Goal: Task Accomplishment & Management: Use online tool/utility

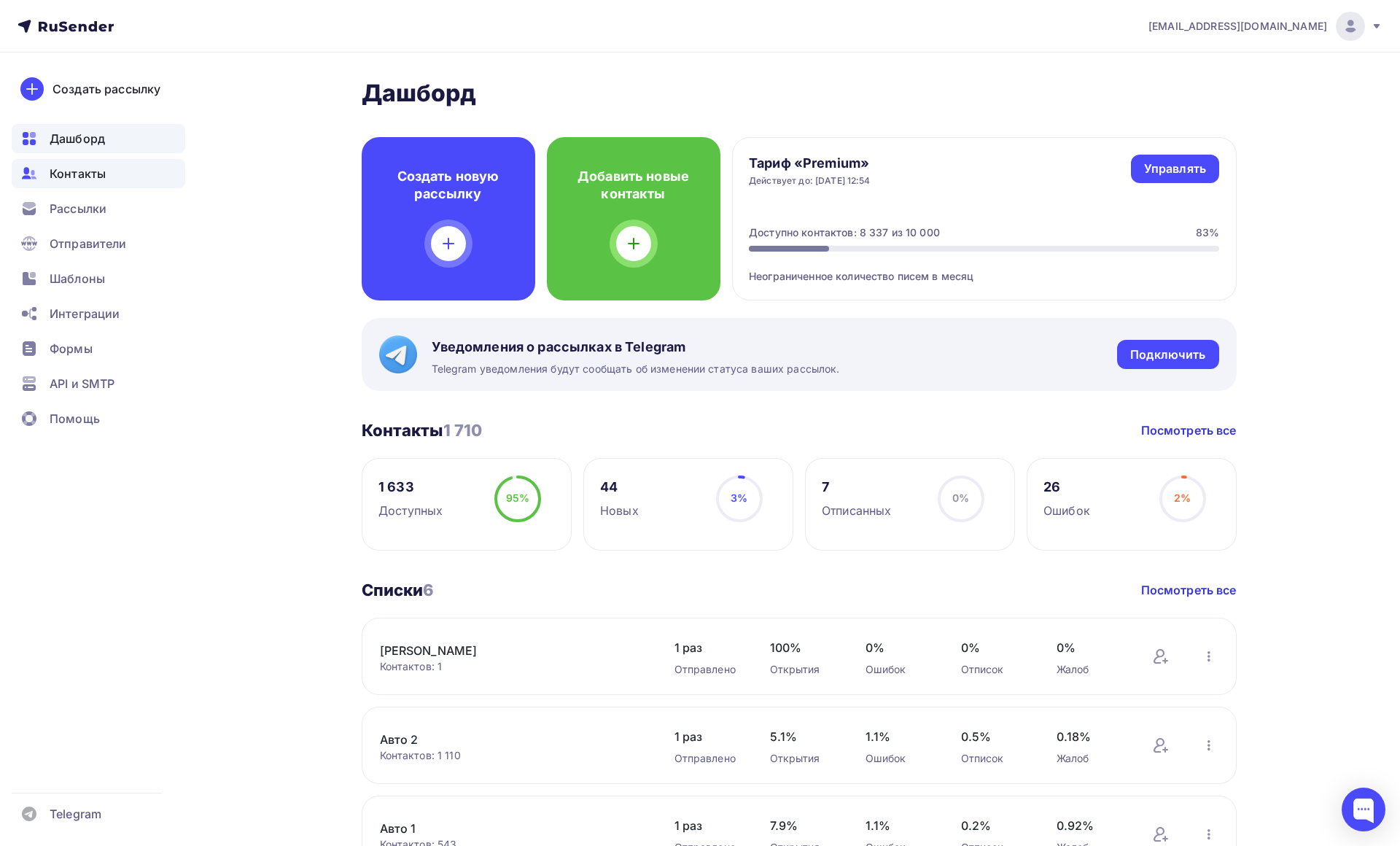
click at [84, 178] on span "Контакты" at bounding box center [78, 173] width 56 height 18
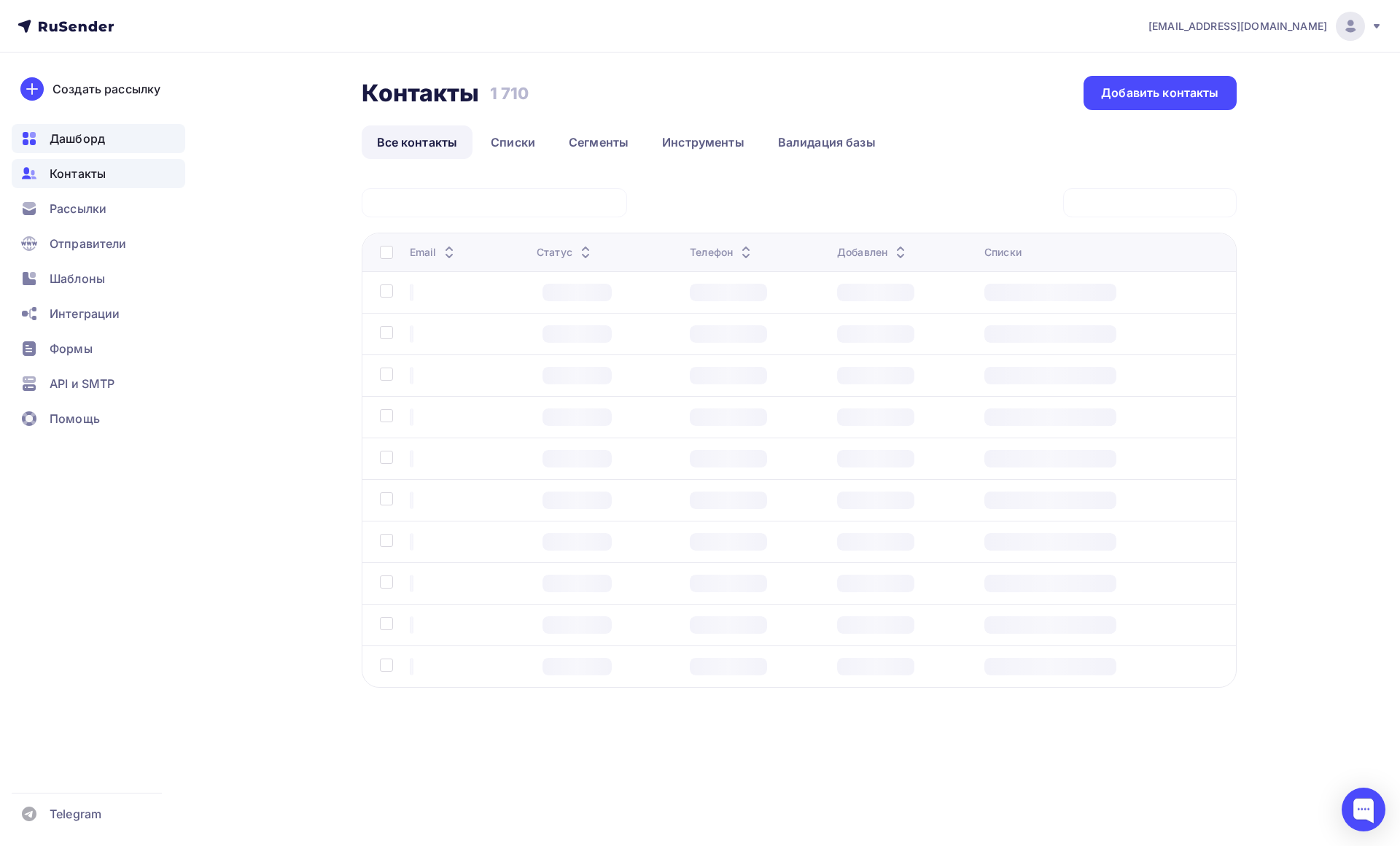
click at [93, 139] on span "Дашборд" at bounding box center [77, 138] width 56 height 18
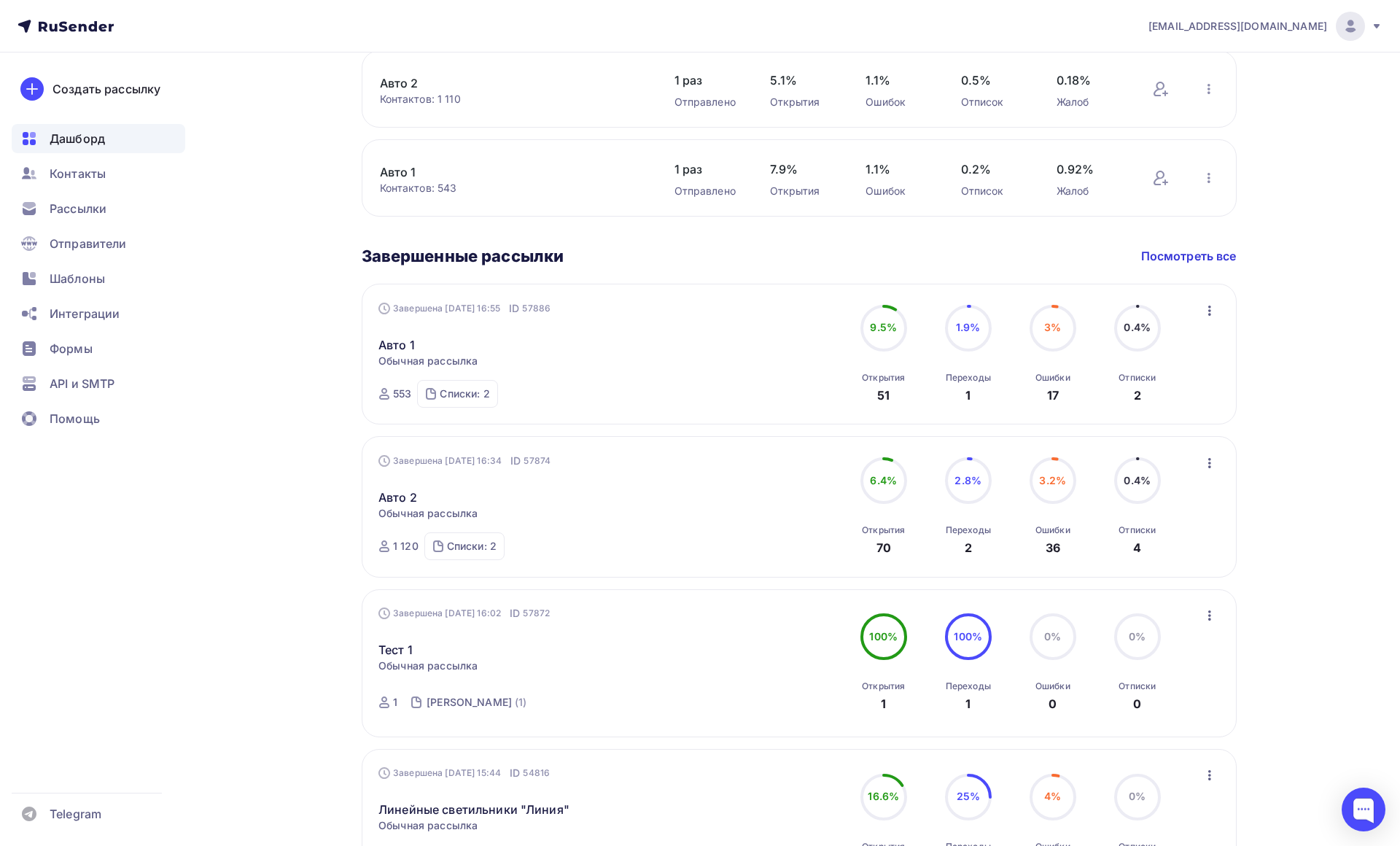
scroll to position [729, 0]
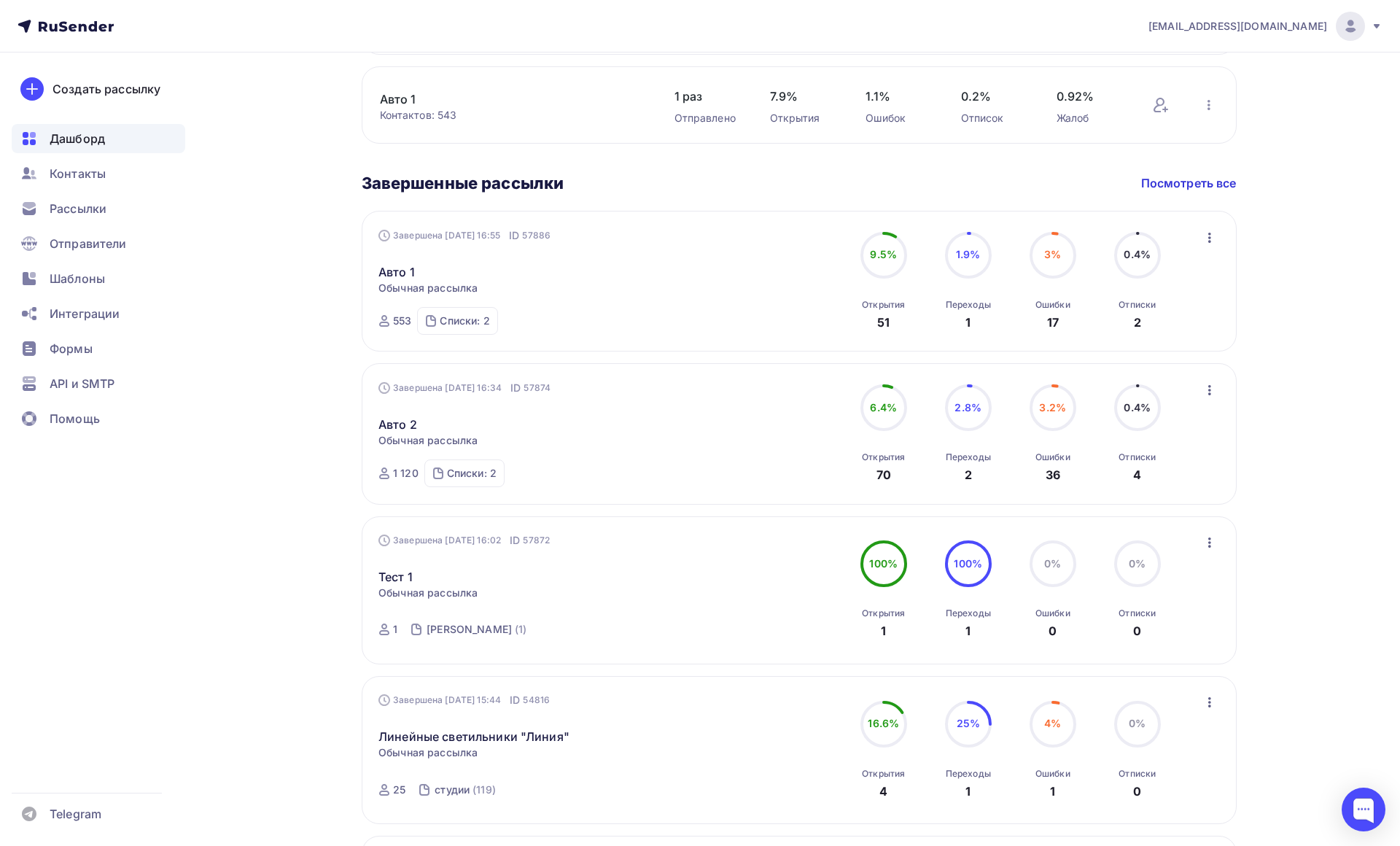
click at [947, 249] on circle at bounding box center [968, 255] width 44 height 44
click at [963, 253] on span "1.9%" at bounding box center [968, 254] width 24 height 12
click at [963, 253] on span "1.9%" at bounding box center [968, 254] width 24 height 12
click at [387, 271] on link "Авто 1" at bounding box center [397, 272] width 37 height 18
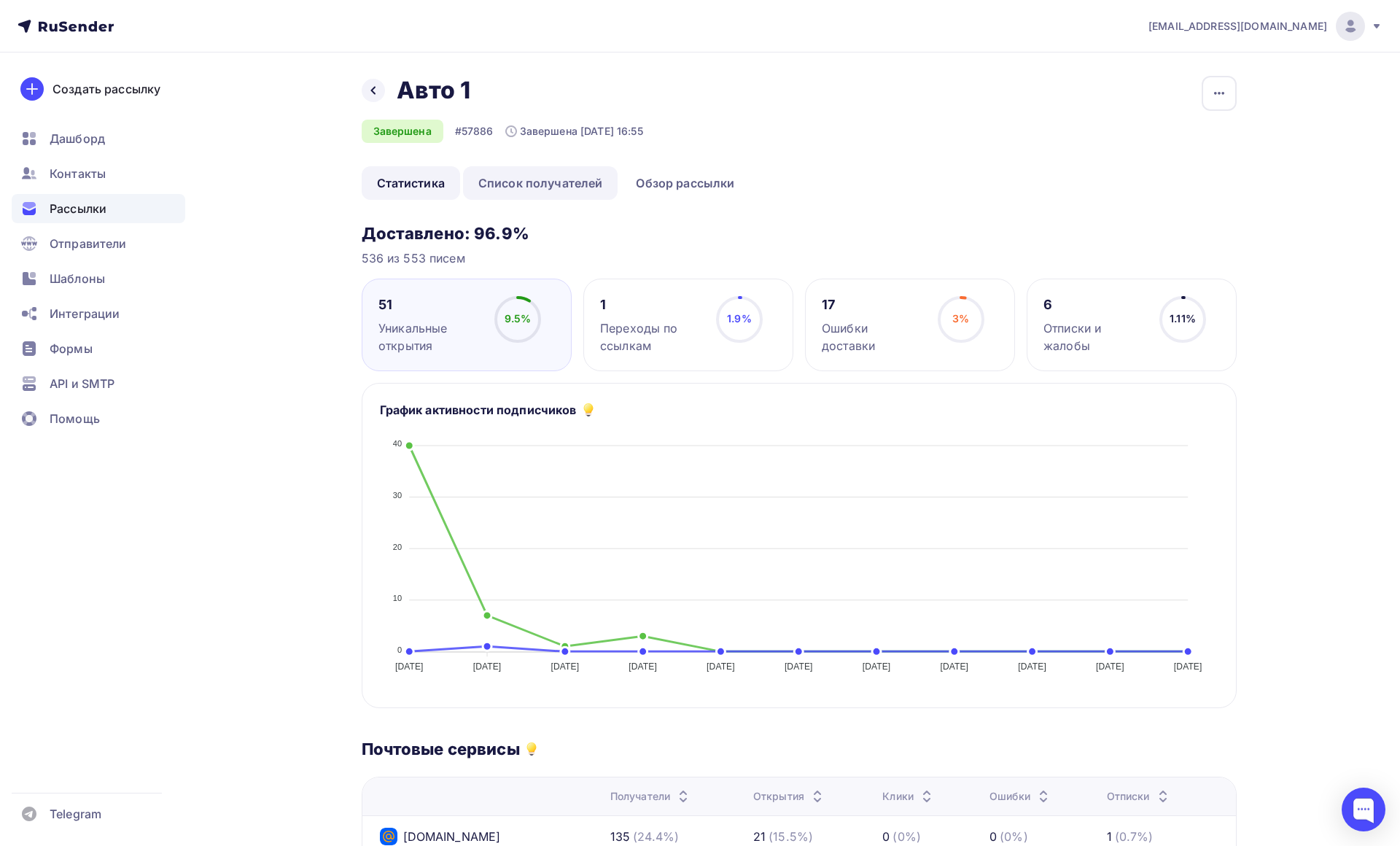
click at [547, 195] on link "Список получателей" at bounding box center [540, 183] width 155 height 34
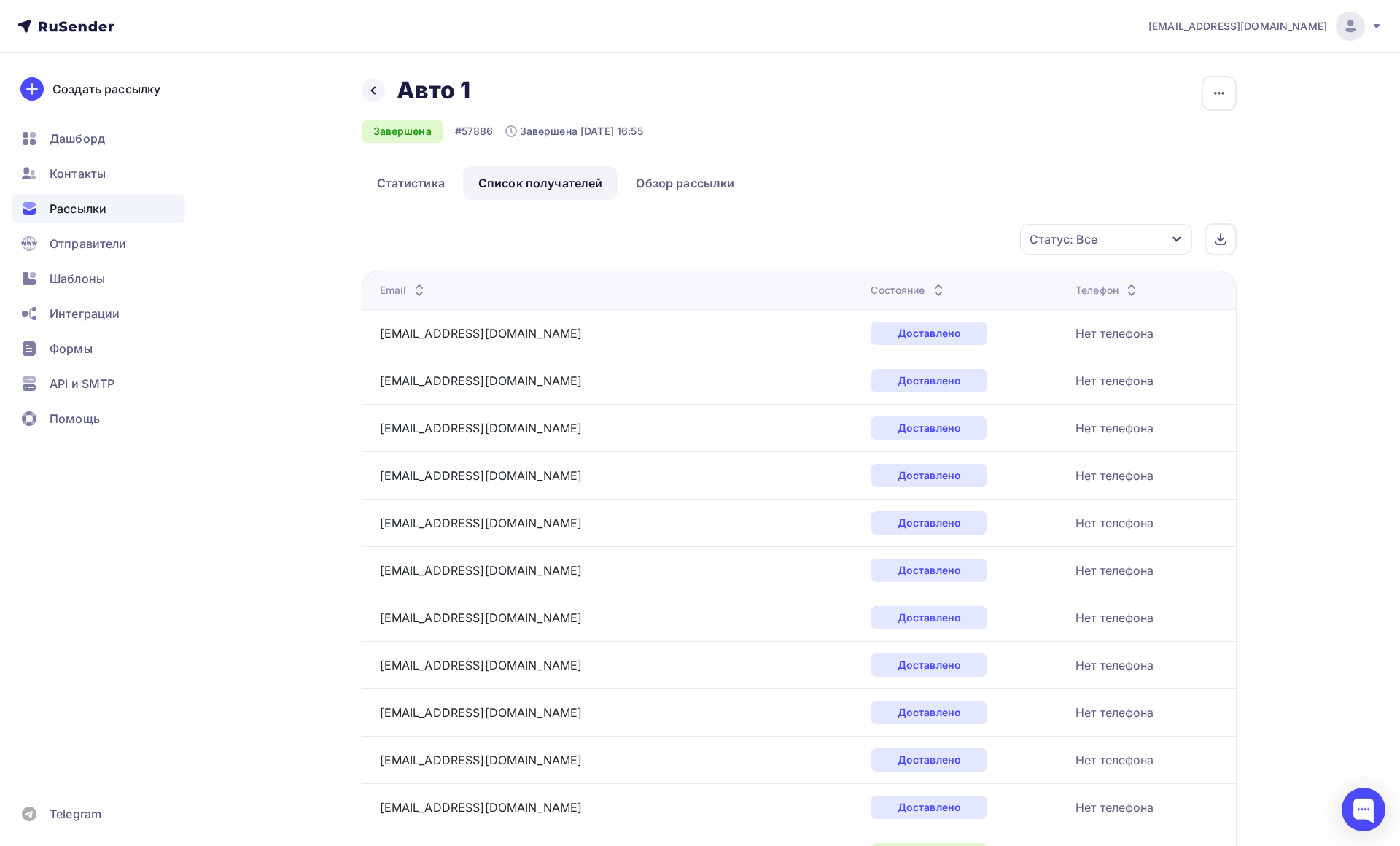
click at [1173, 235] on icon "button" at bounding box center [1176, 239] width 11 height 11
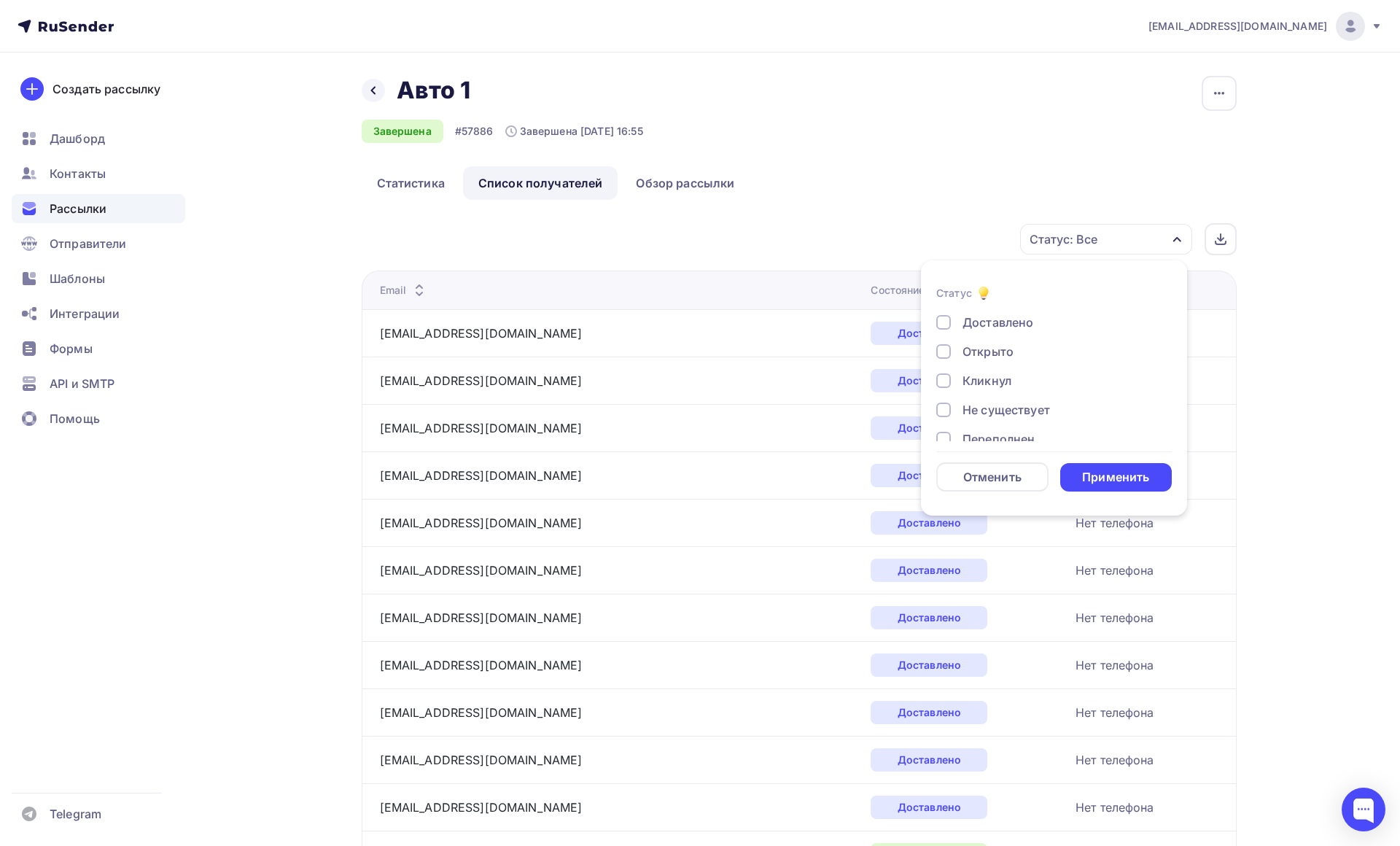
click at [996, 379] on div "Кликнул" at bounding box center [987, 380] width 49 height 18
click at [1140, 467] on div "Применить" at bounding box center [1116, 476] width 112 height 28
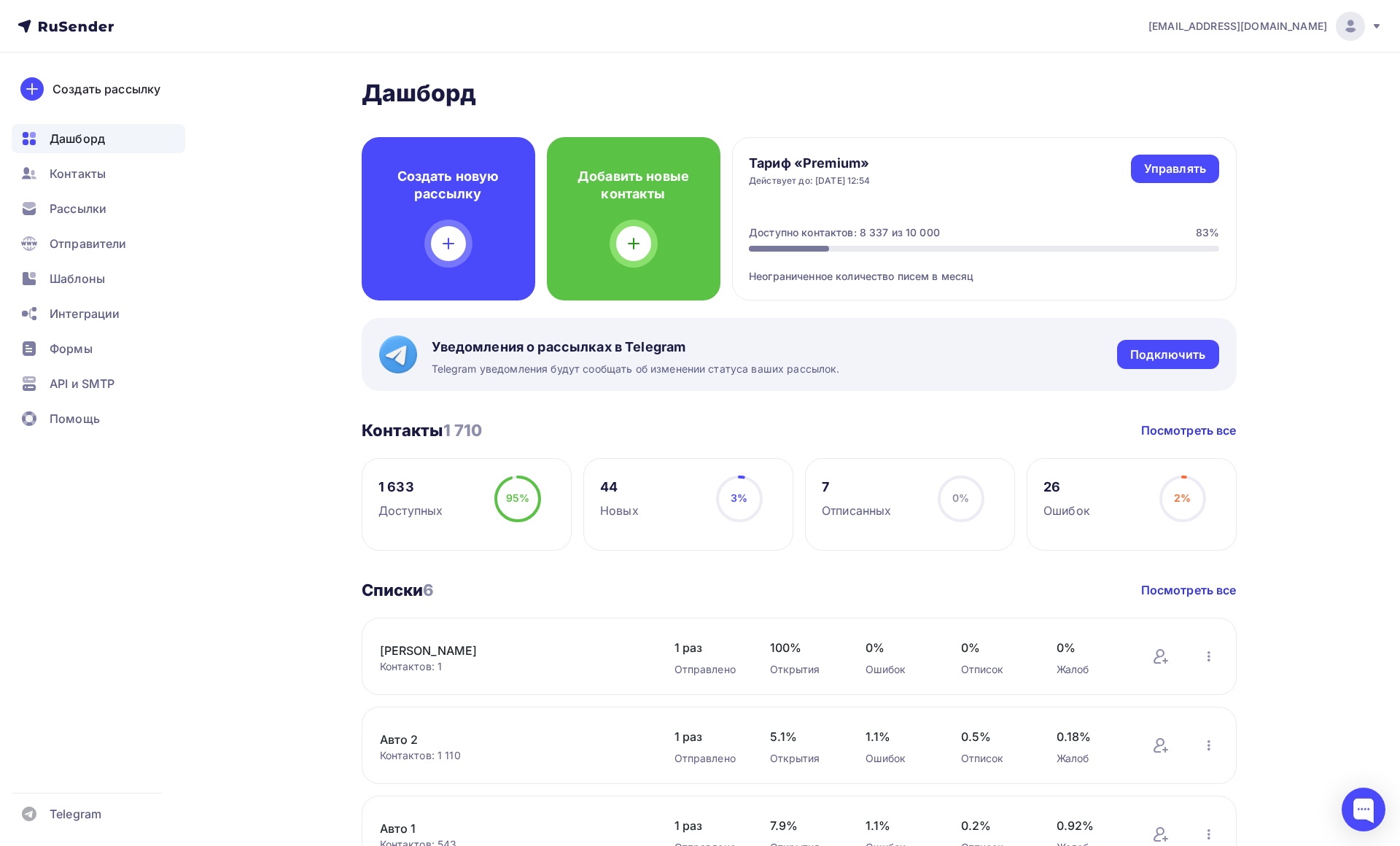
click at [76, 138] on span "Дашборд" at bounding box center [77, 138] width 56 height 18
click at [1052, 483] on div "26" at bounding box center [1066, 486] width 47 height 18
click at [1160, 503] on circle at bounding box center [1182, 499] width 44 height 44
